Goal: Information Seeking & Learning: Check status

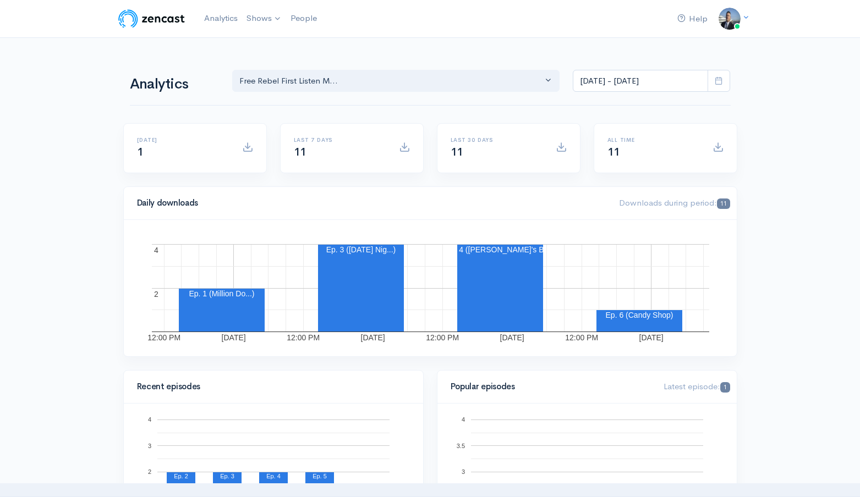
select select "15939"
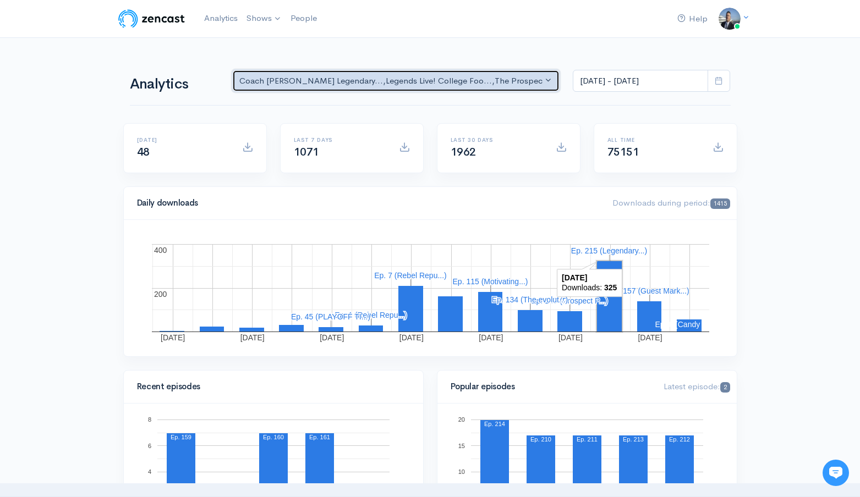
click at [403, 82] on div "Coach [PERSON_NAME] Legendary... , Legends Live! College Foo... , The Prospect …" at bounding box center [391, 81] width 304 height 13
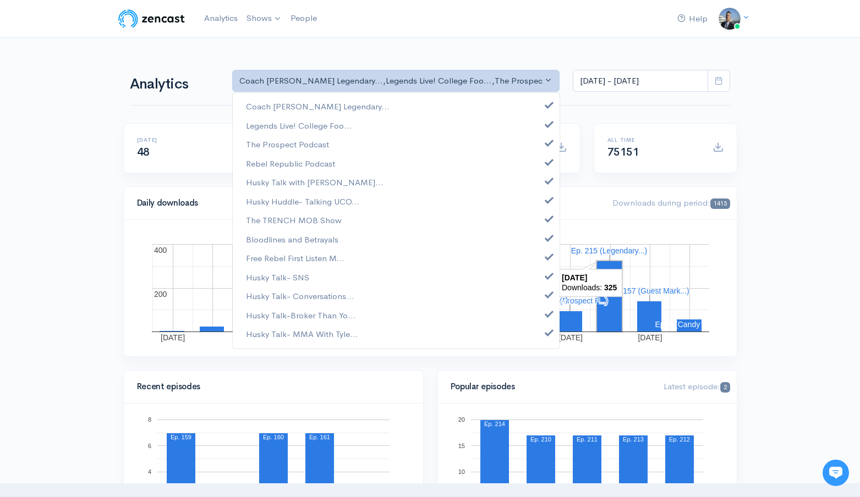
click at [390, 37] on nav "Help Notifications View all Your profile Team settings Coach [PERSON_NAME] Spor…" at bounding box center [430, 19] width 860 height 38
